Goal: Transaction & Acquisition: Obtain resource

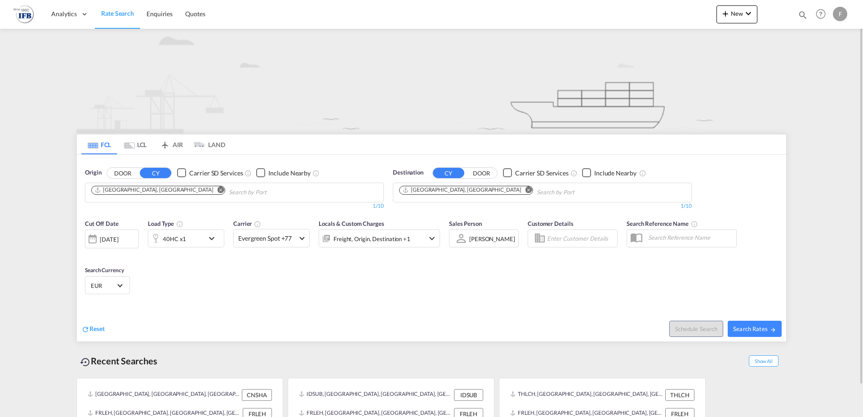
click at [218, 190] on md-icon "Remove" at bounding box center [221, 189] width 7 height 7
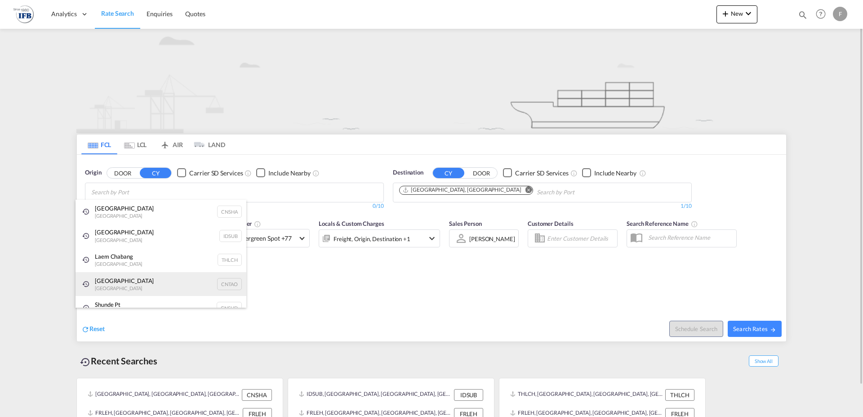
click at [146, 280] on div "Qingdao China CNTAO" at bounding box center [161, 284] width 171 height 24
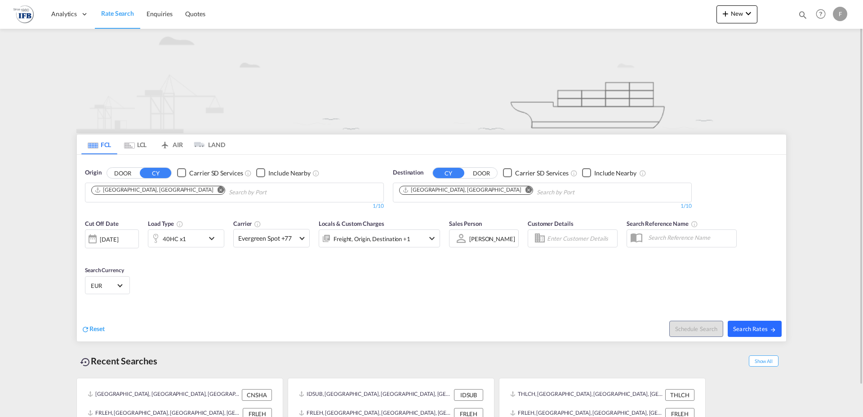
click at [756, 328] on span "Search Rates" at bounding box center [754, 328] width 43 height 7
type input "CNTAO to FRLEH / [DATE]"
click at [430, 326] on span "Search Rates" at bounding box center [754, 328] width 43 height 7
type input "CNTAO to FRLEH / [DATE]"
